Goal: Task Accomplishment & Management: Use online tool/utility

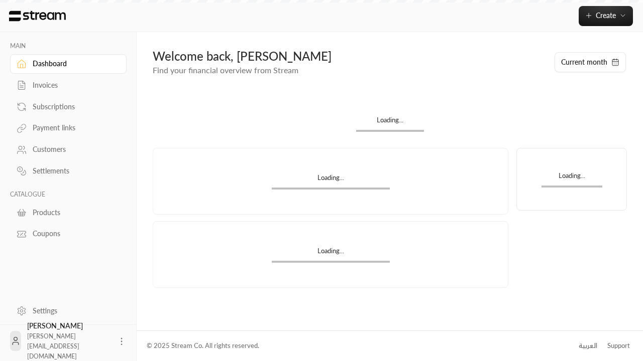
click at [67, 212] on div "Products" at bounding box center [73, 213] width 81 height 10
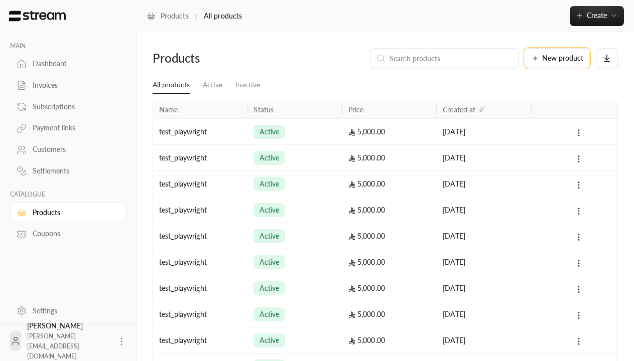
click at [557, 58] on span "New product" at bounding box center [562, 58] width 41 height 7
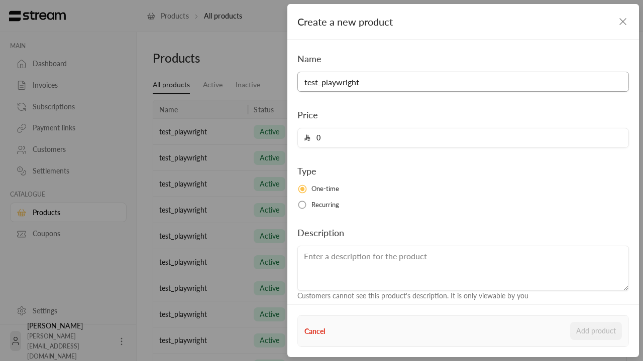
type input "test_playwright"
type input "5000"
click at [596, 331] on button "Add product" at bounding box center [596, 331] width 52 height 18
type input "0"
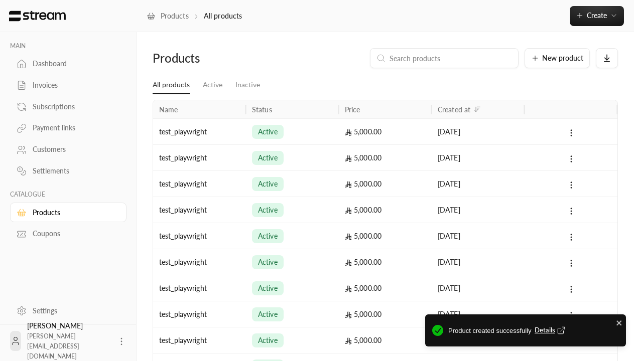
click at [551, 331] on span "Details" at bounding box center [551, 331] width 33 height 10
